Goal: Find specific page/section: Find specific page/section

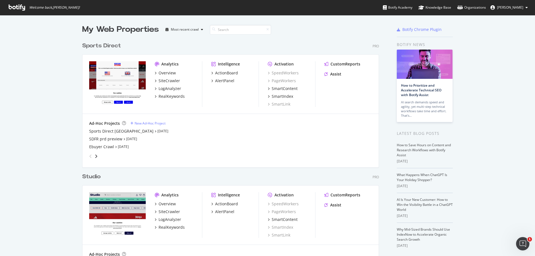
click at [109, 47] on div "Sports Direct" at bounding box center [101, 46] width 39 height 8
